Goal: Navigation & Orientation: Find specific page/section

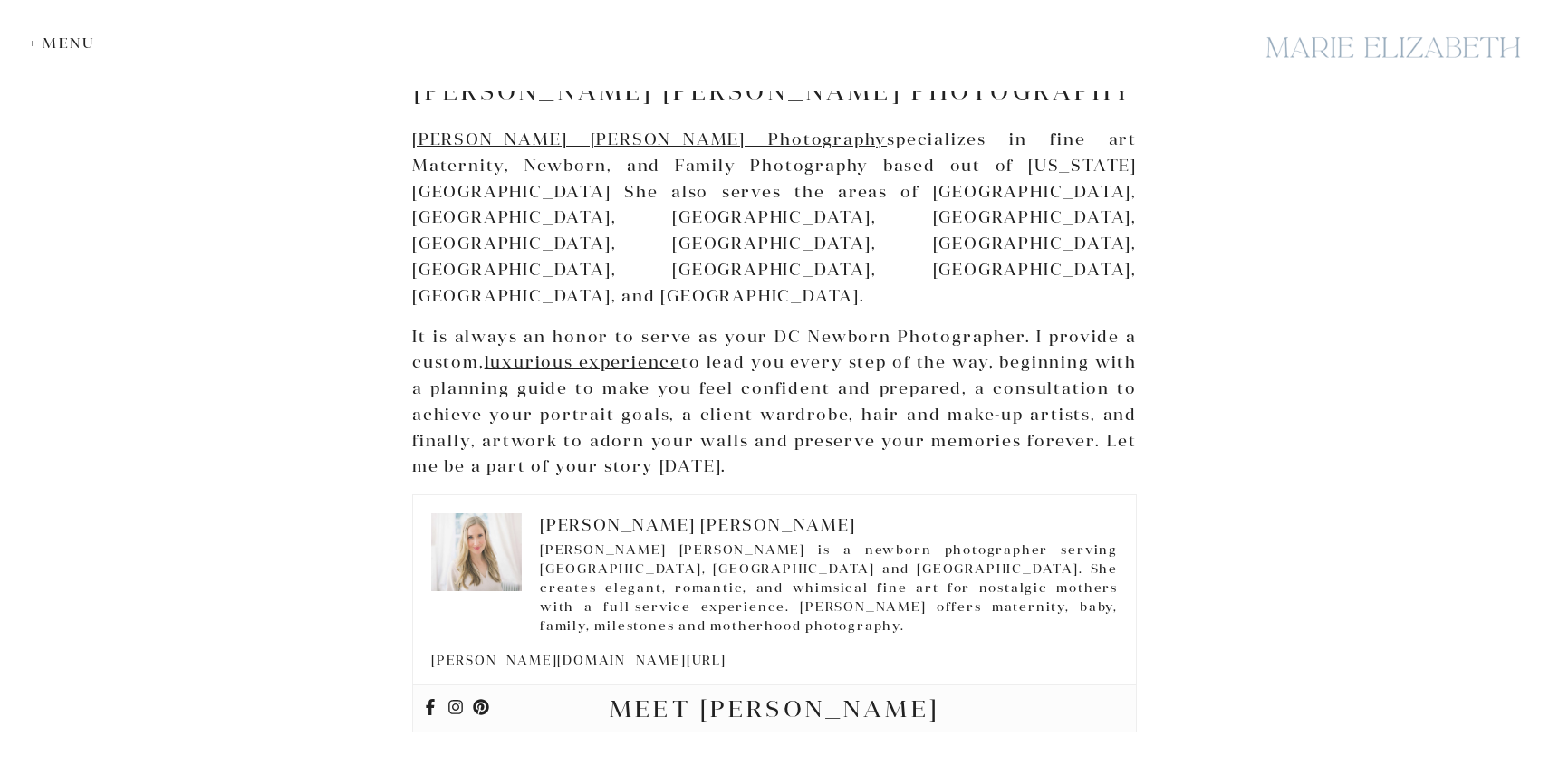
scroll to position [5577, 0]
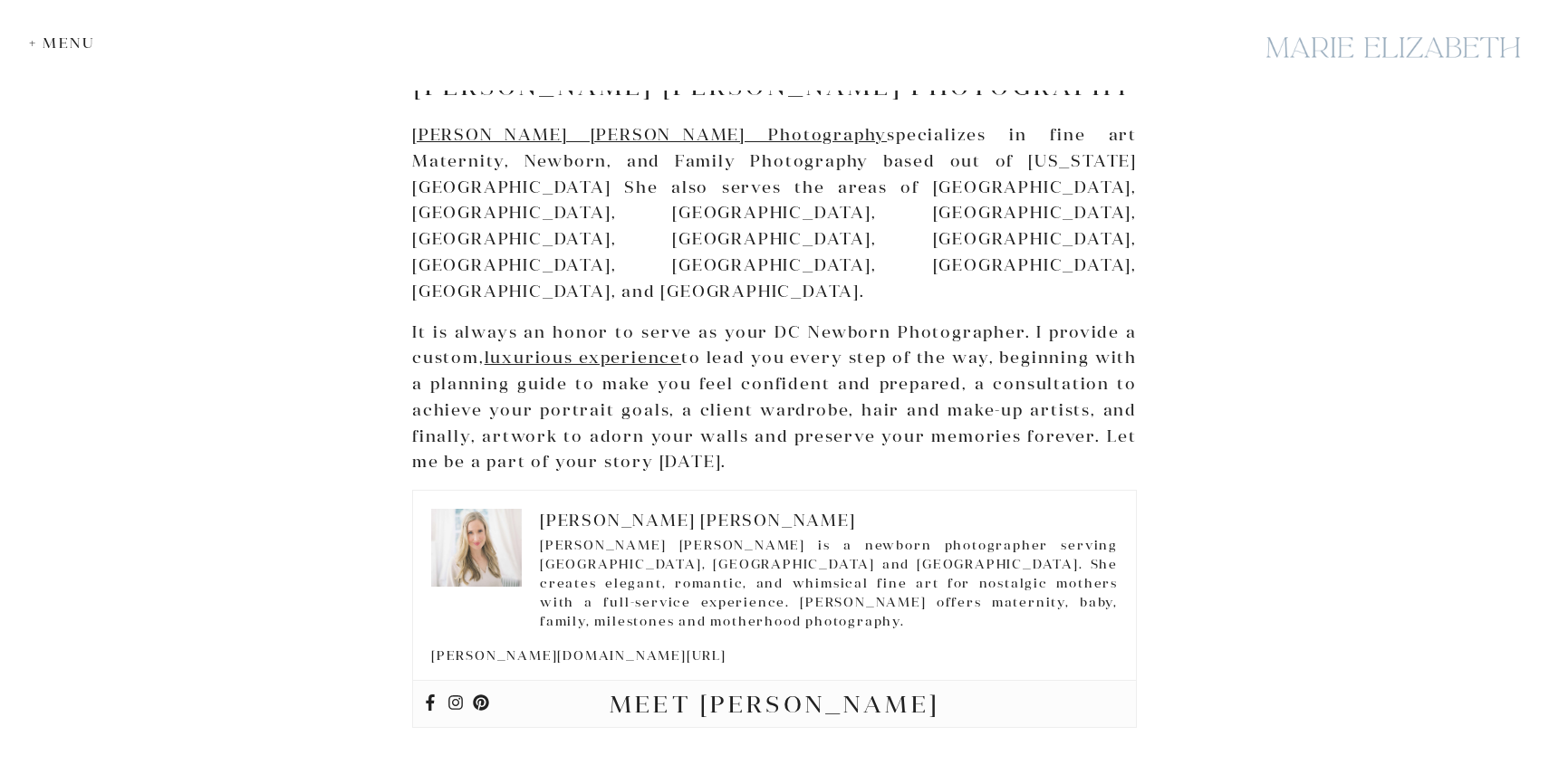
click at [1324, 43] on div at bounding box center [1393, 47] width 272 height 66
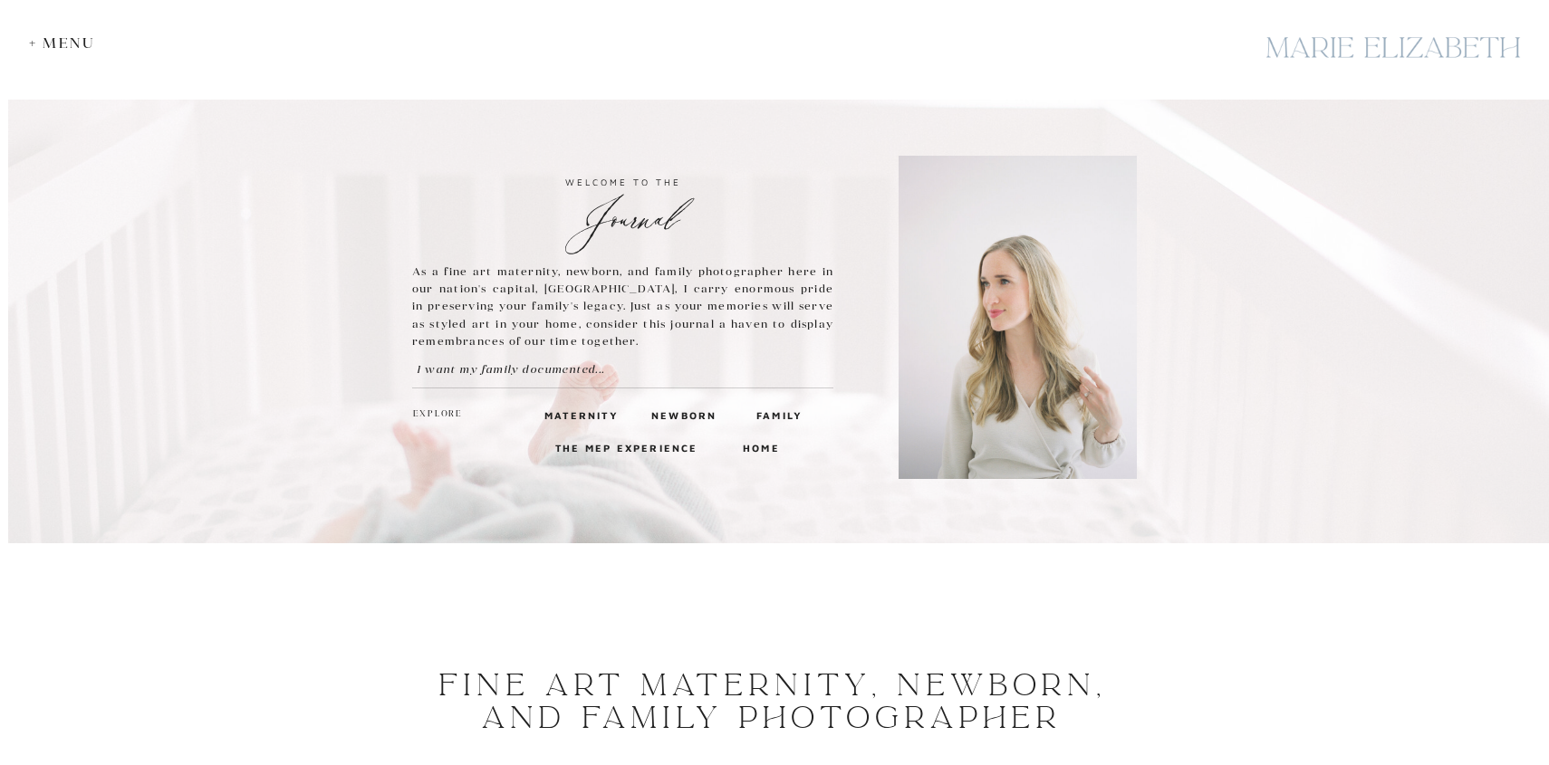
click at [72, 43] on div "+ Menu" at bounding box center [66, 42] width 75 height 17
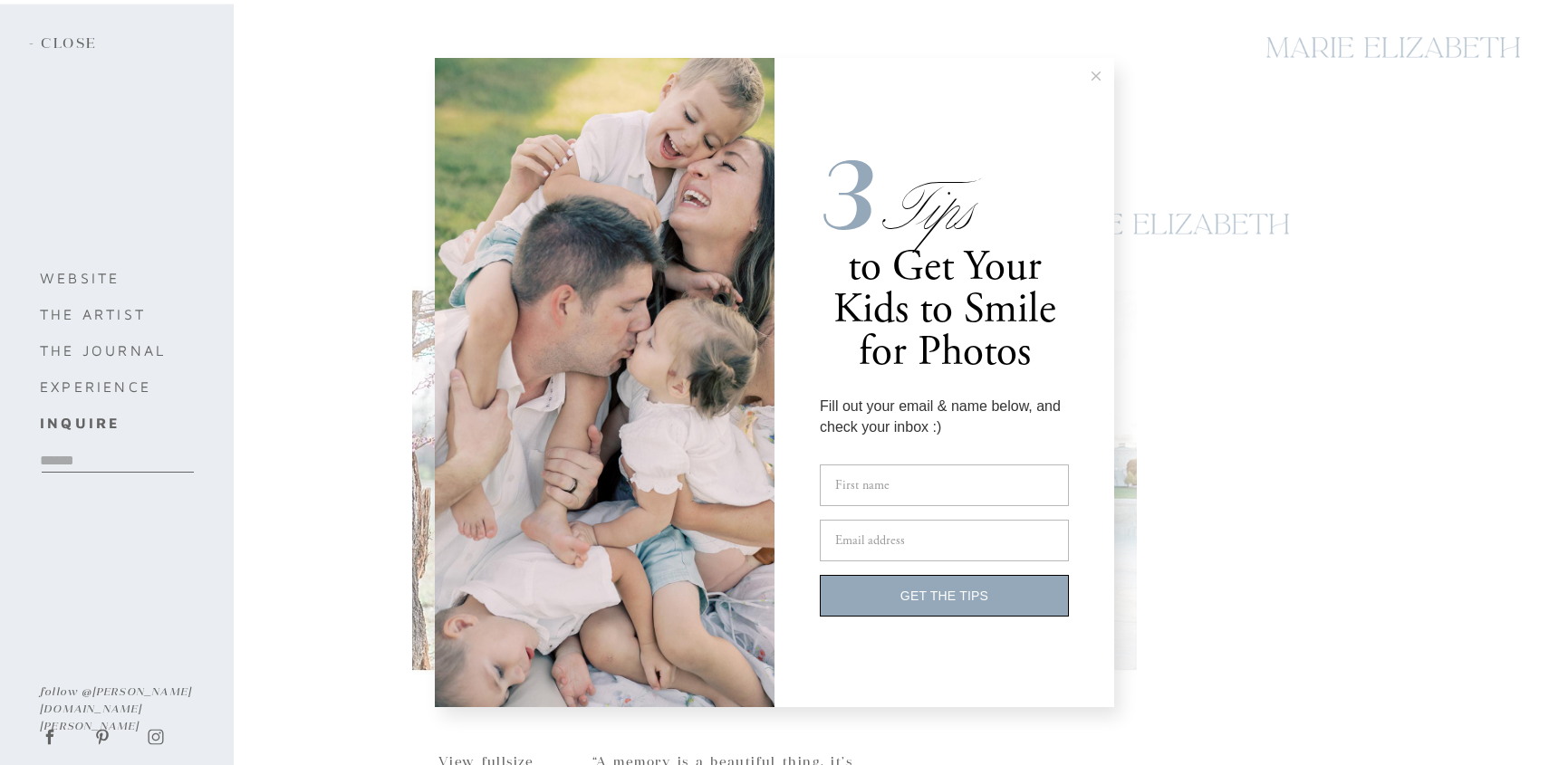
scroll to position [565, 0]
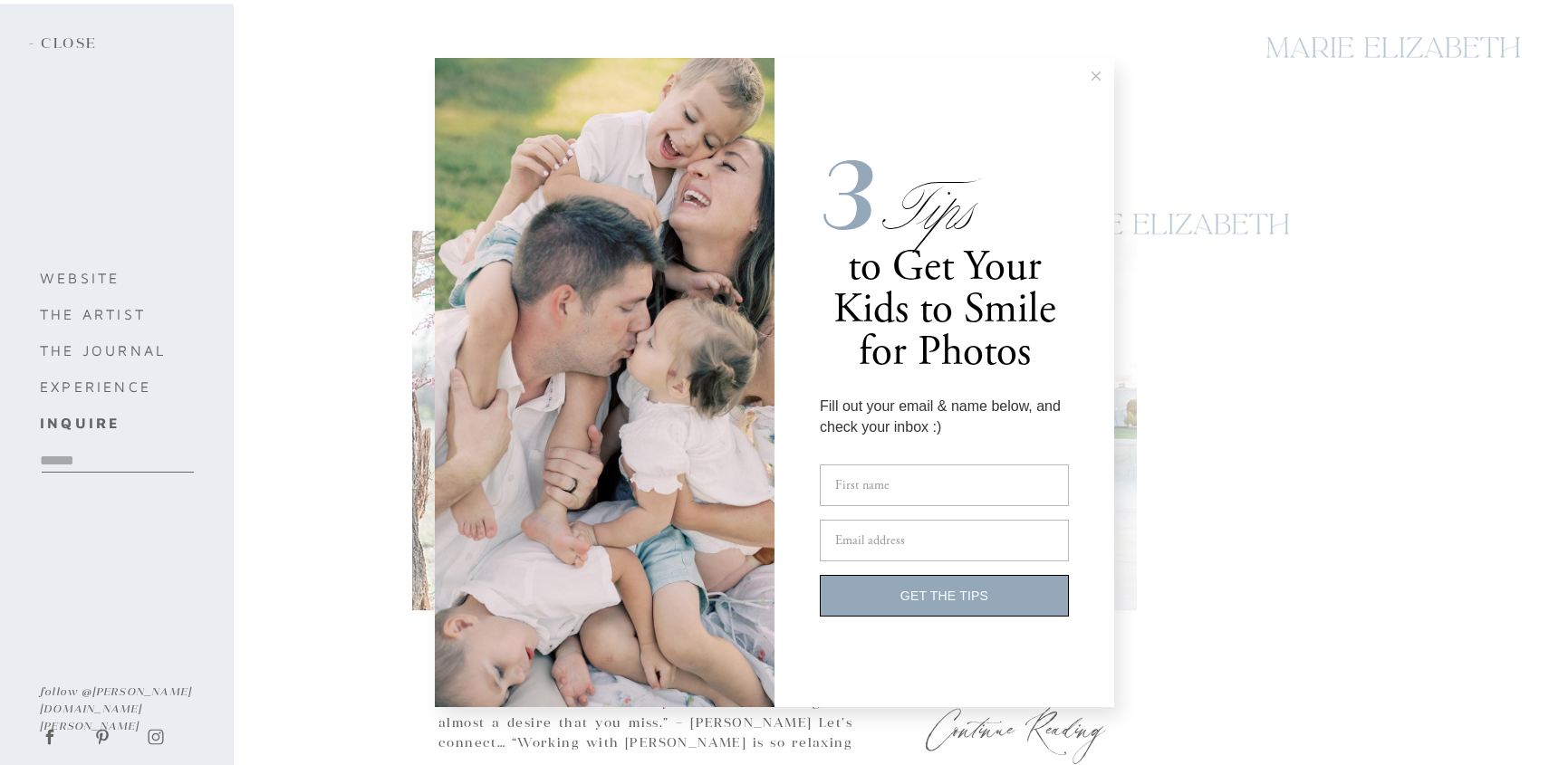
click at [1095, 71] on button at bounding box center [1096, 76] width 36 height 36
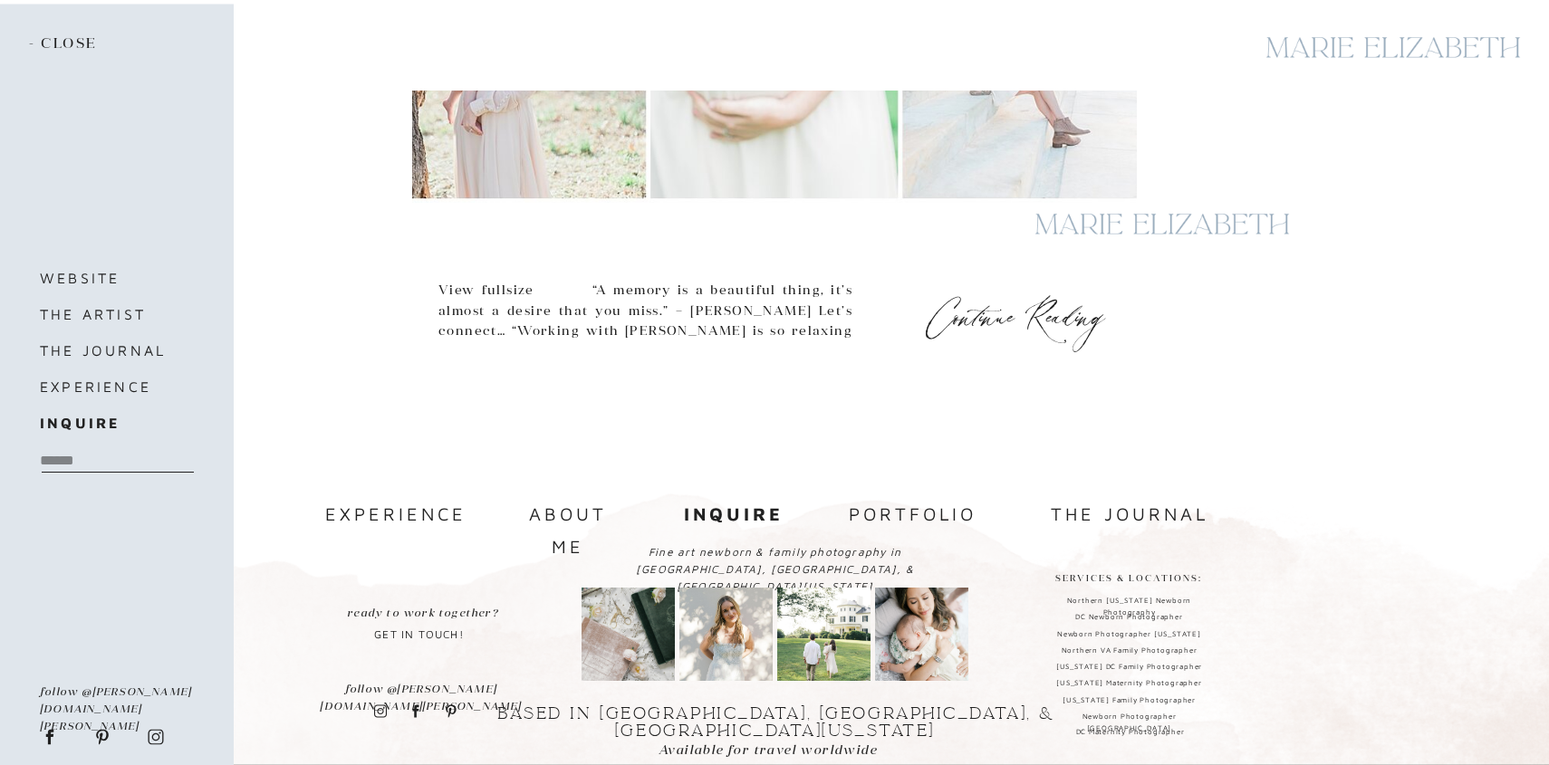
scroll to position [1023, 0]
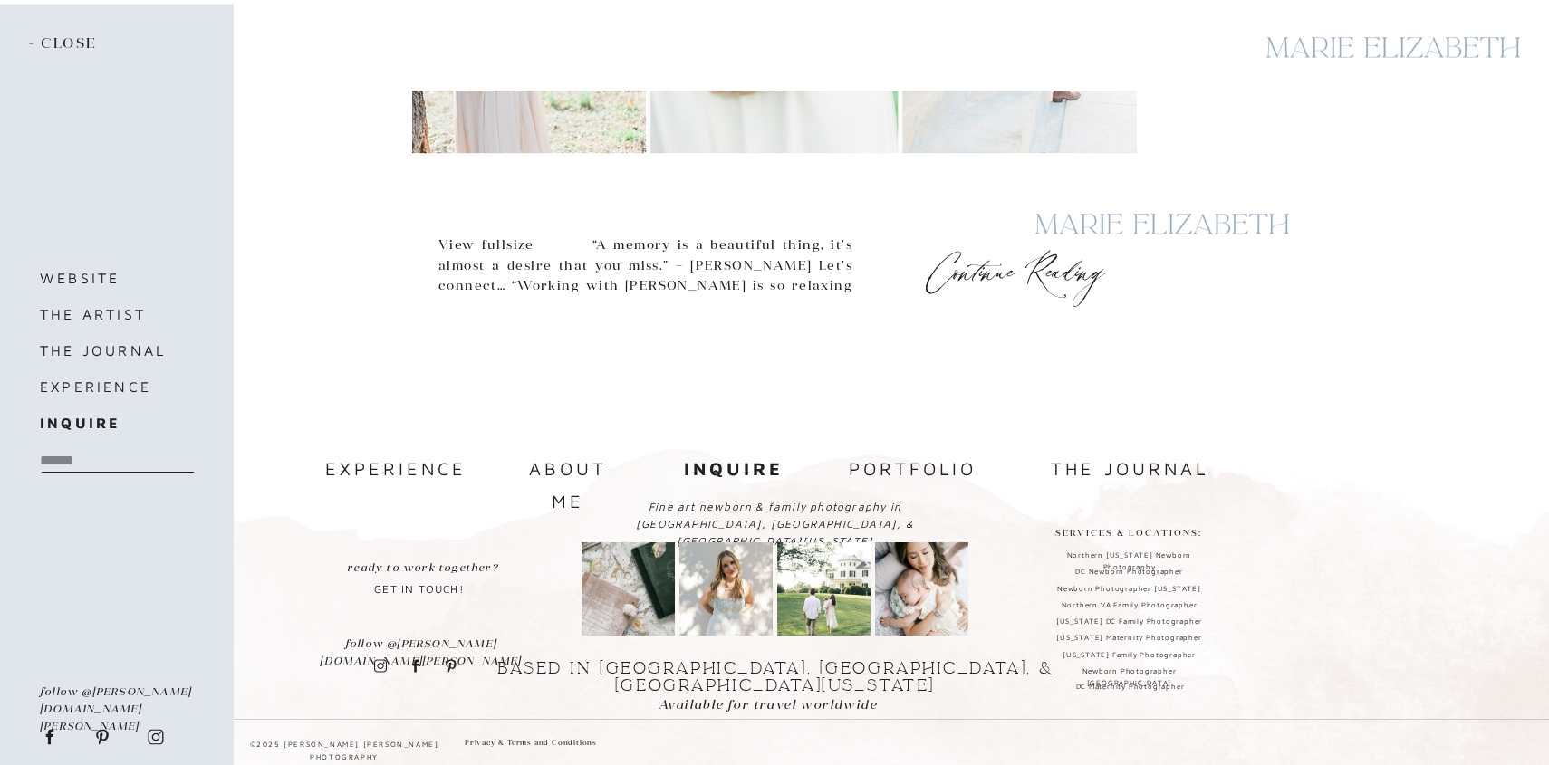
click at [395, 471] on nav "experience" at bounding box center [393, 469] width 136 height 33
